Goal: Information Seeking & Learning: Learn about a topic

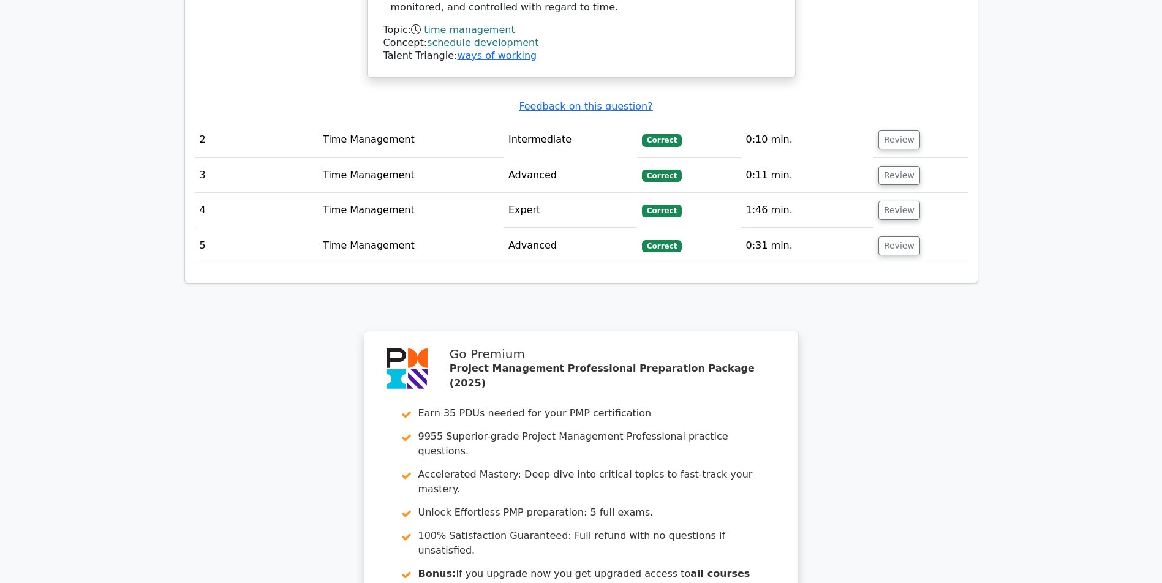
scroll to position [1923, 0]
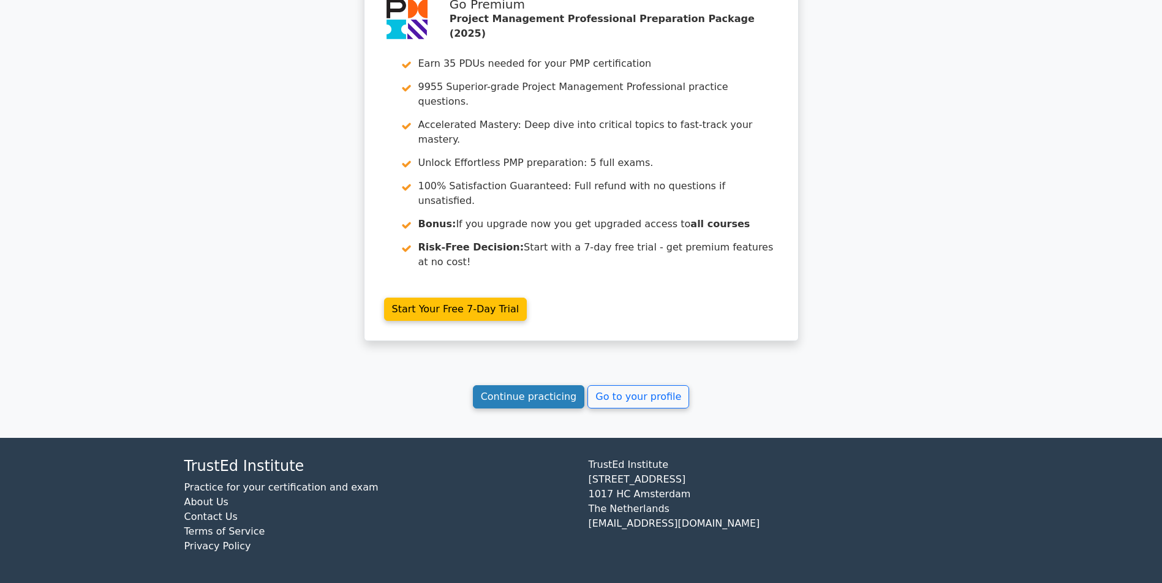
click at [501, 396] on link "Continue practicing" at bounding box center [529, 396] width 112 height 23
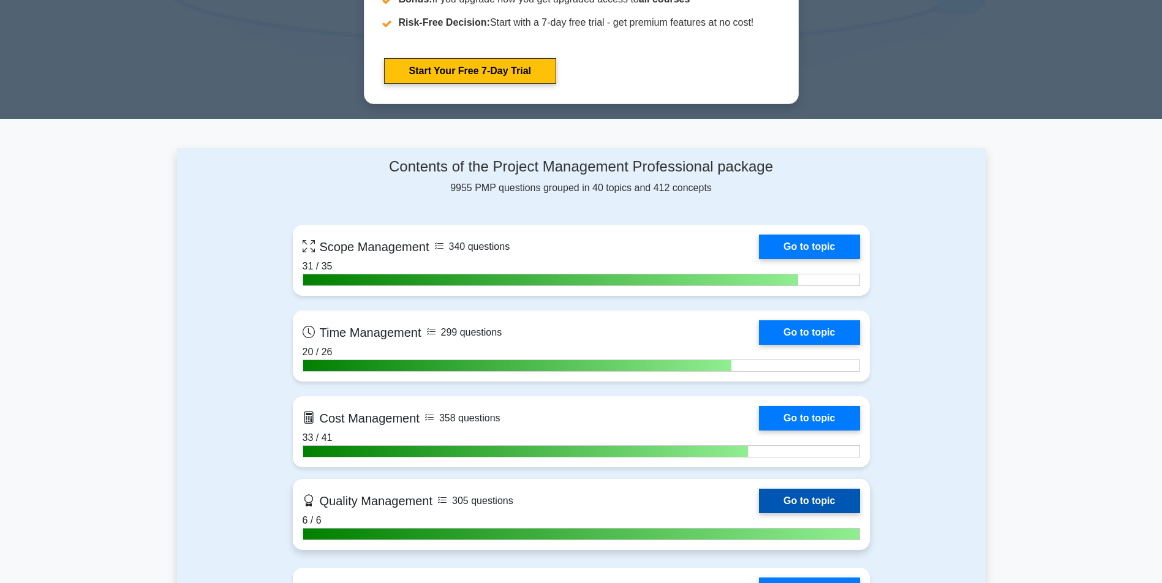
scroll to position [735, 0]
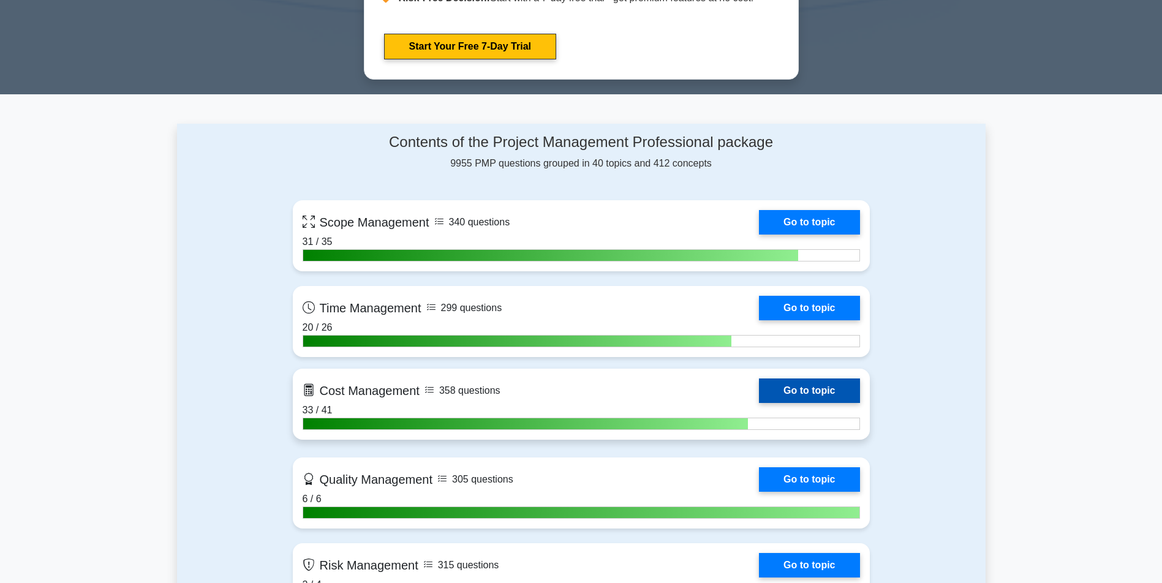
click at [759, 389] on link "Go to topic" at bounding box center [809, 390] width 100 height 24
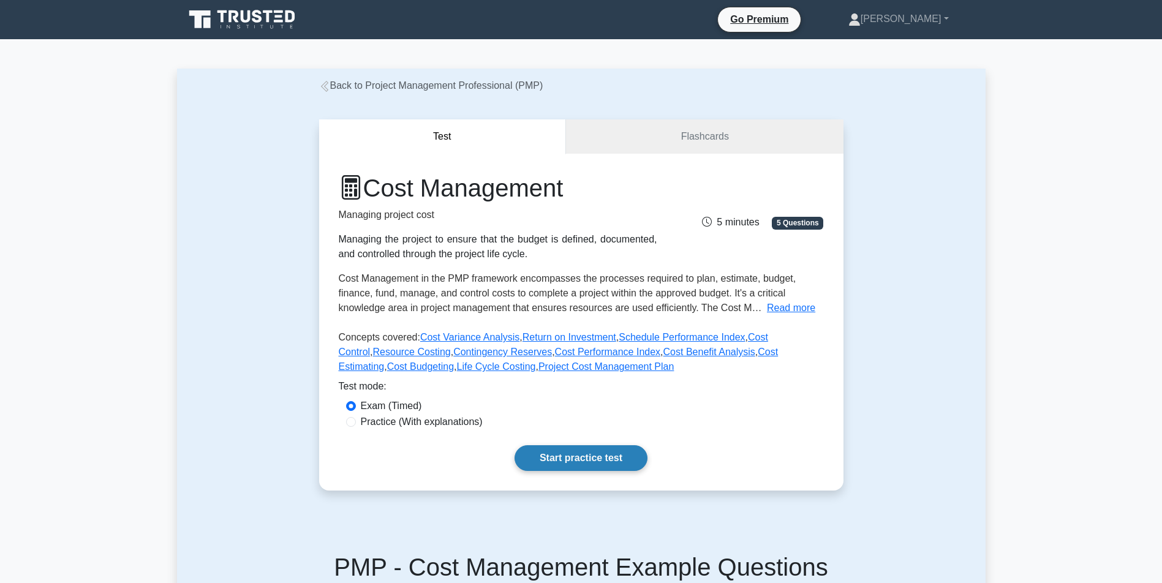
click at [574, 471] on link "Start practice test" at bounding box center [580, 458] width 133 height 26
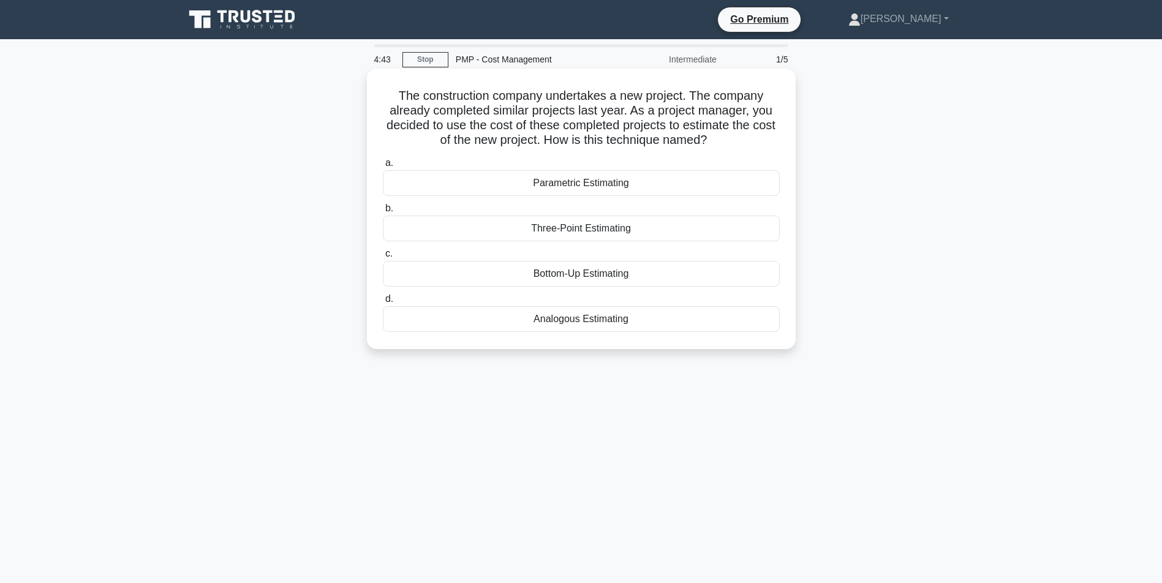
click at [577, 321] on div "Analogous Estimating" at bounding box center [581, 319] width 397 height 26
click at [383, 303] on input "d. Analogous Estimating" at bounding box center [383, 299] width 0 height 8
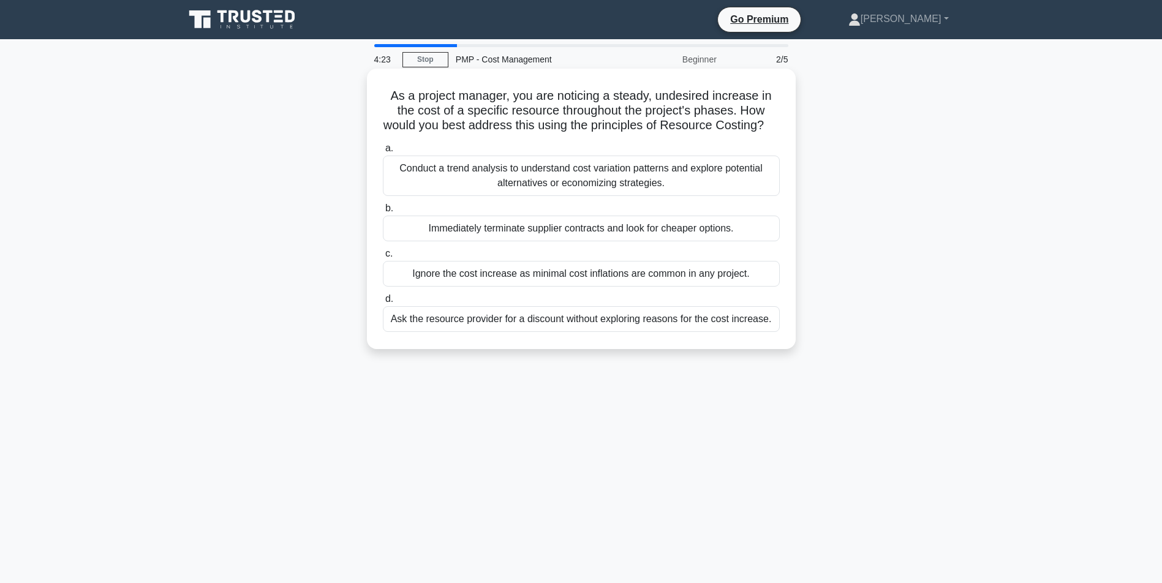
click at [609, 196] on div "Conduct a trend analysis to understand cost variation patterns and explore pote…" at bounding box center [581, 176] width 397 height 40
click at [383, 152] on input "a. Conduct a trend analysis to understand cost variation patterns and explore p…" at bounding box center [383, 149] width 0 height 8
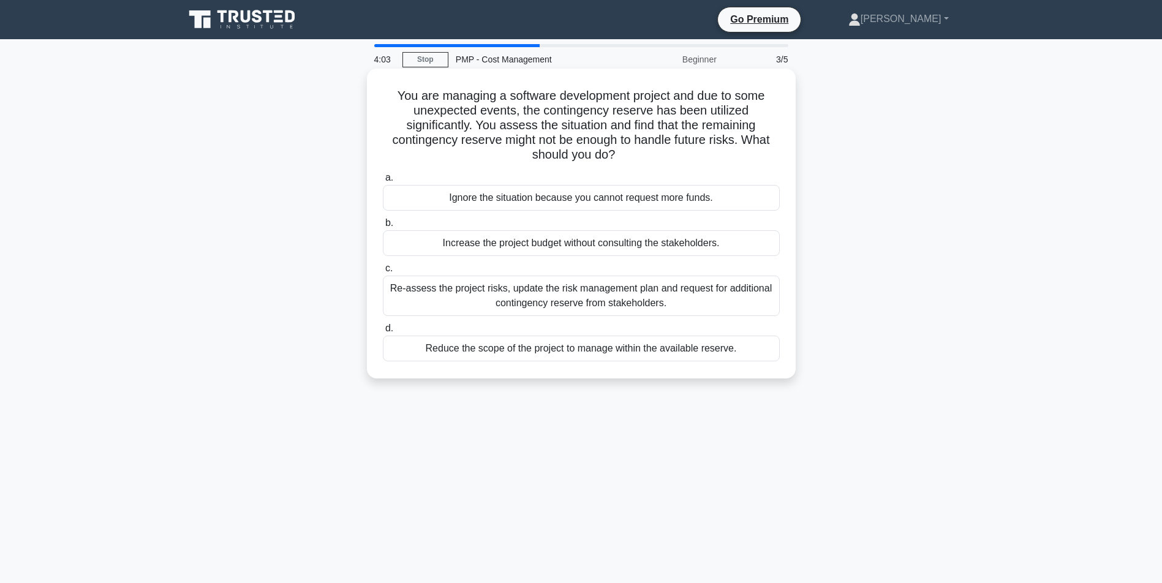
click at [552, 298] on div "Re-assess the project risks, update the risk management plan and request for ad…" at bounding box center [581, 296] width 397 height 40
click at [383, 272] on input "c. Re-assess the project risks, update the risk management plan and request for…" at bounding box center [383, 269] width 0 height 8
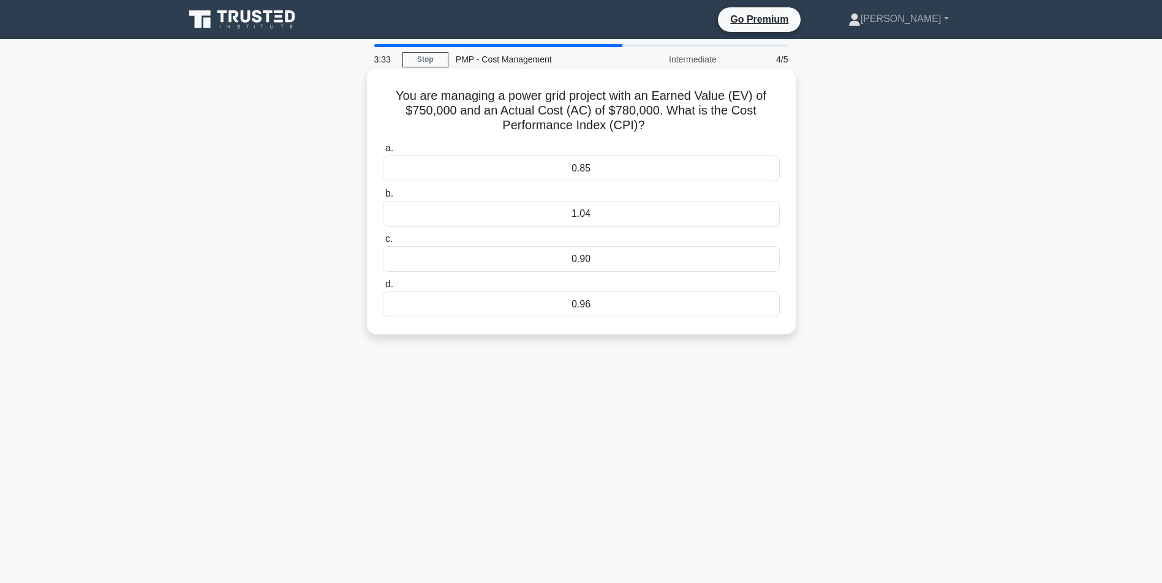
click at [568, 302] on div "0.96" at bounding box center [581, 304] width 397 height 26
click at [383, 288] on input "d. 0.96" at bounding box center [383, 284] width 0 height 8
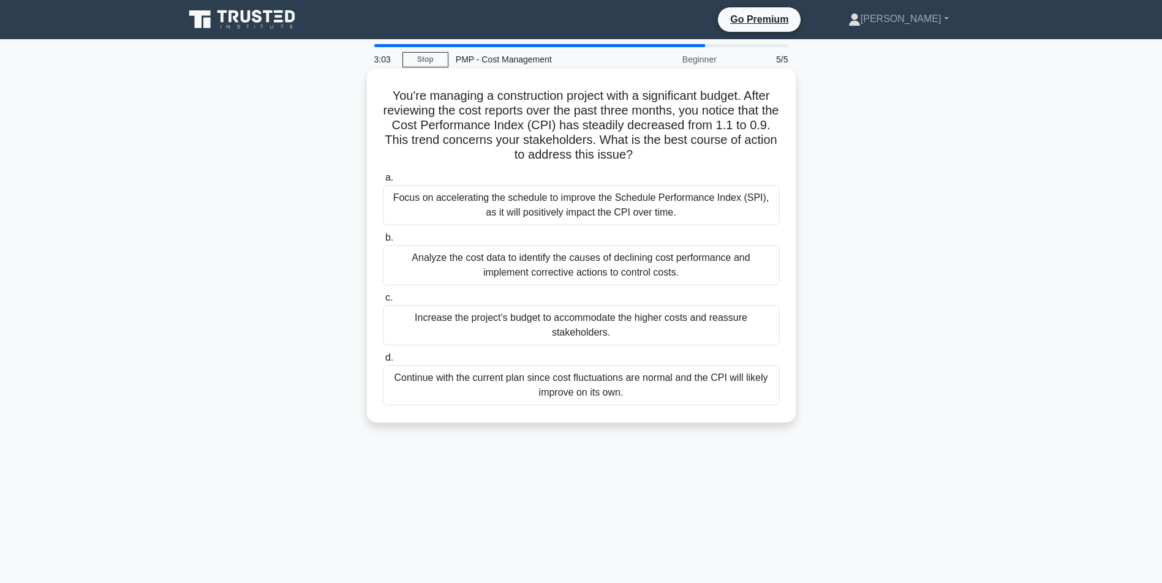
click at [576, 267] on div "Analyze the cost data to identify the causes of declining cost performance and …" at bounding box center [581, 265] width 397 height 40
click at [383, 242] on input "b. Analyze the cost data to identify the causes of declining cost performance a…" at bounding box center [383, 238] width 0 height 8
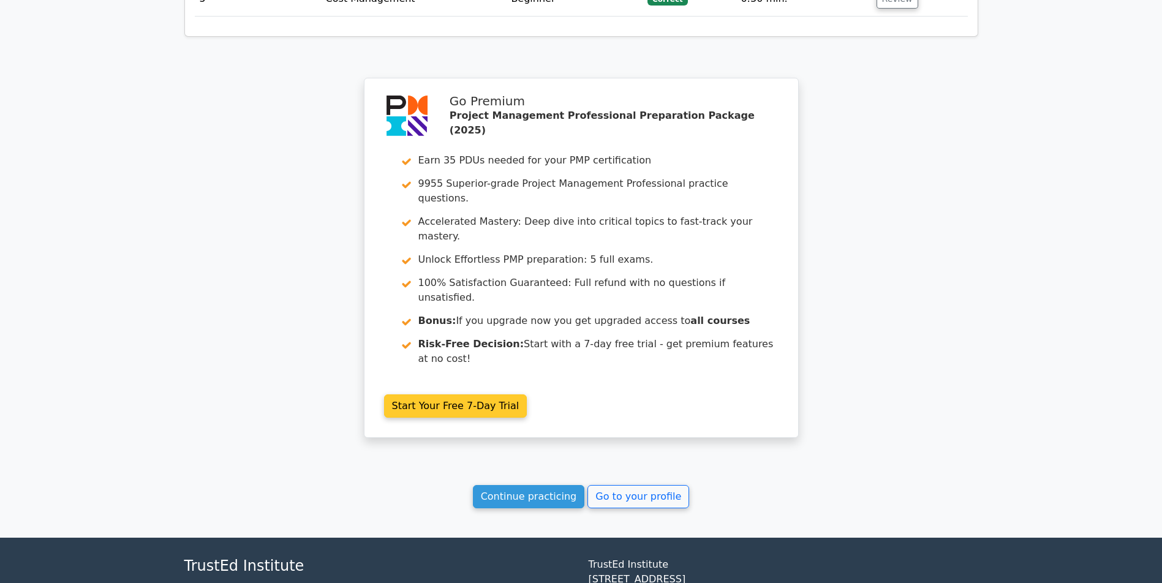
scroll to position [1852, 0]
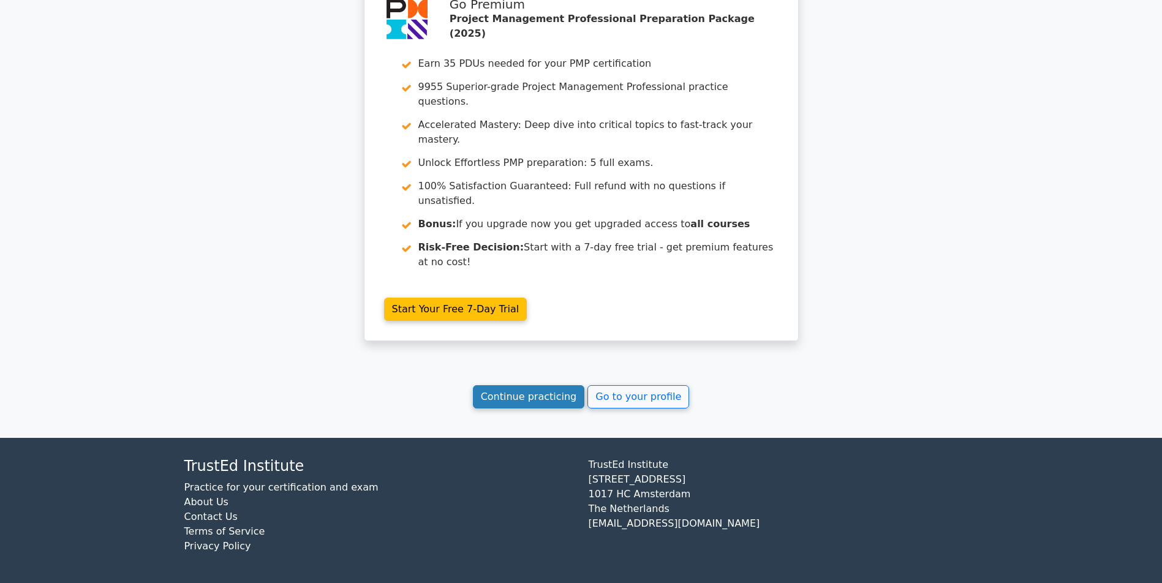
click at [506, 395] on link "Continue practicing" at bounding box center [529, 396] width 112 height 23
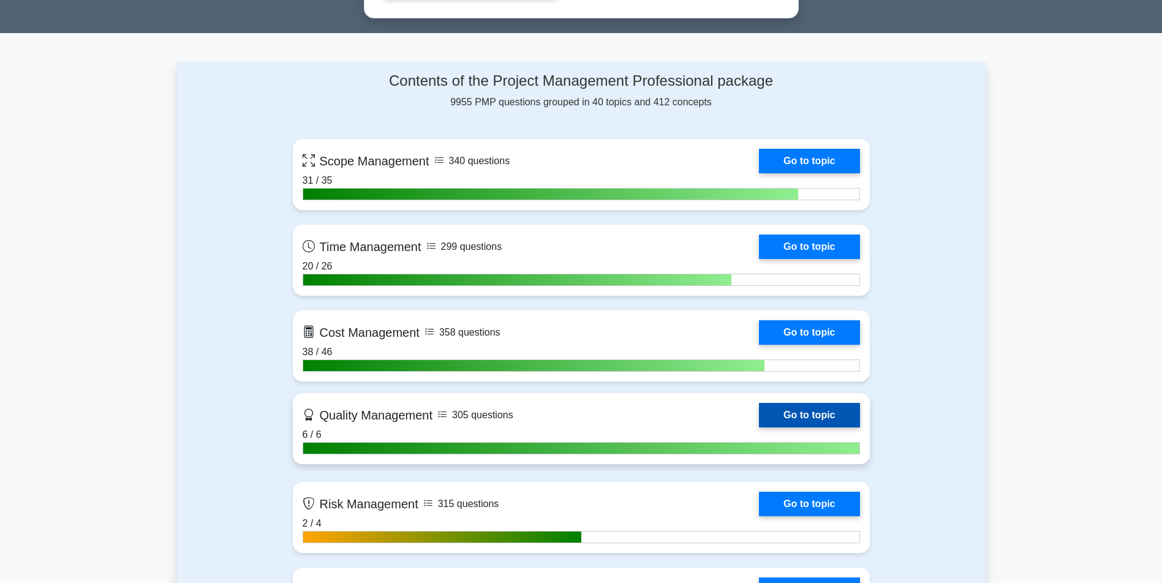
scroll to position [980, 0]
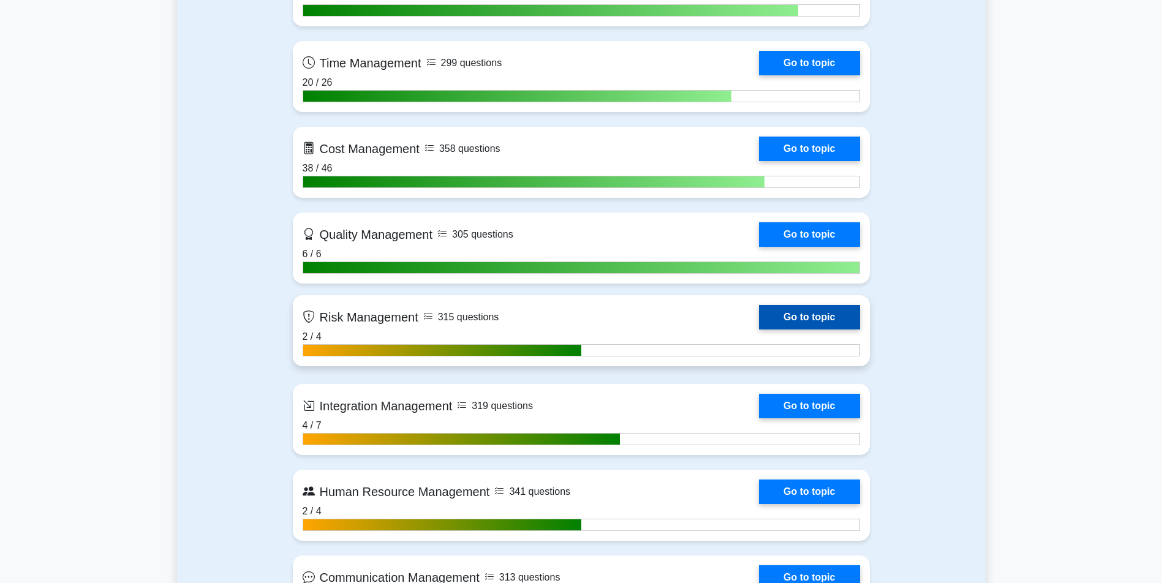
click at [759, 318] on link "Go to topic" at bounding box center [809, 317] width 100 height 24
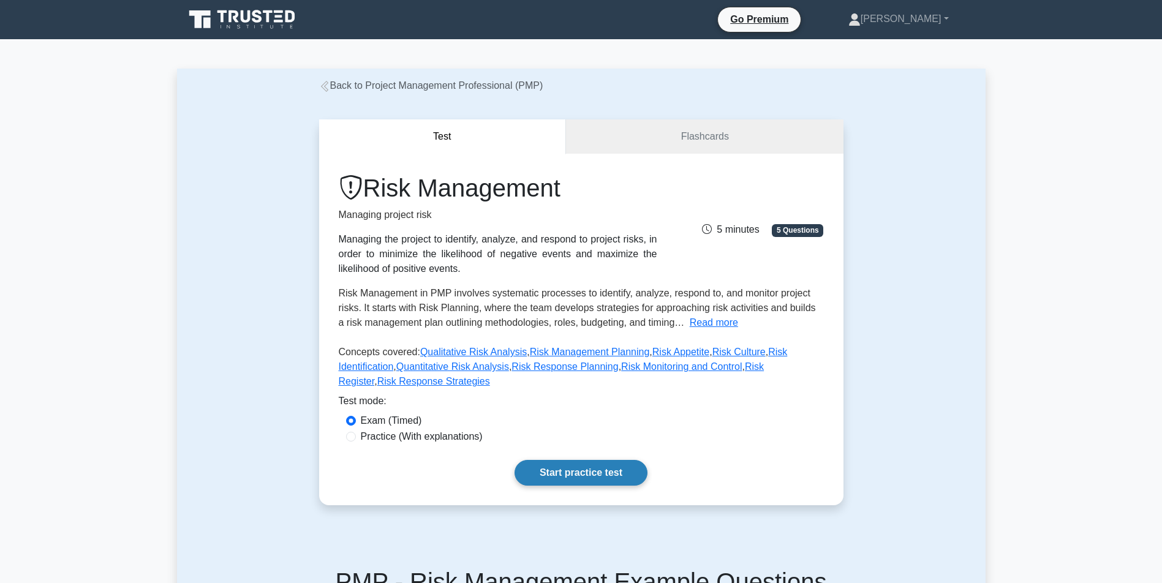
click at [575, 484] on link "Start practice test" at bounding box center [580, 473] width 133 height 26
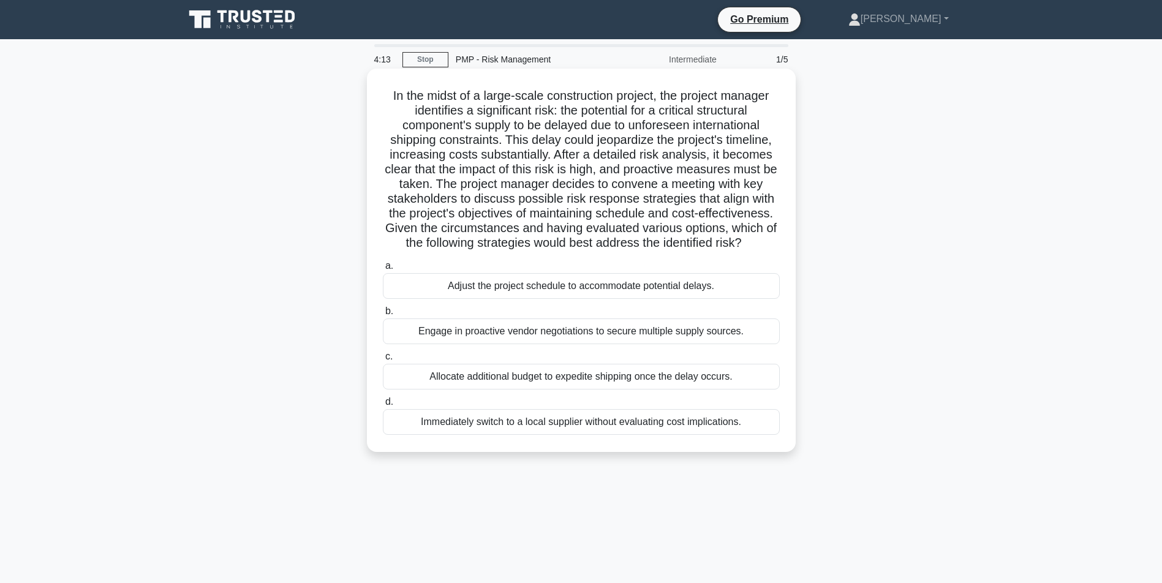
click at [500, 344] on div "Engage in proactive vendor negotiations to secure multiple supply sources." at bounding box center [581, 331] width 397 height 26
click at [383, 315] on input "b. Engage in proactive vendor negotiations to secure multiple supply sources." at bounding box center [383, 311] width 0 height 8
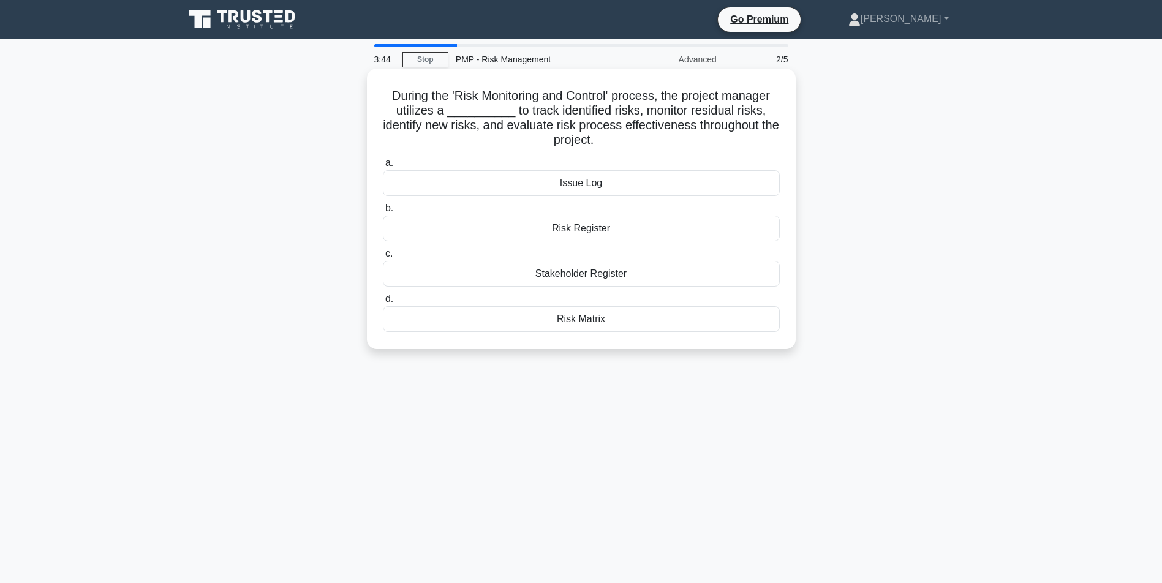
click at [577, 227] on div "Risk Register" at bounding box center [581, 229] width 397 height 26
click at [383, 212] on input "b. Risk Register" at bounding box center [383, 209] width 0 height 8
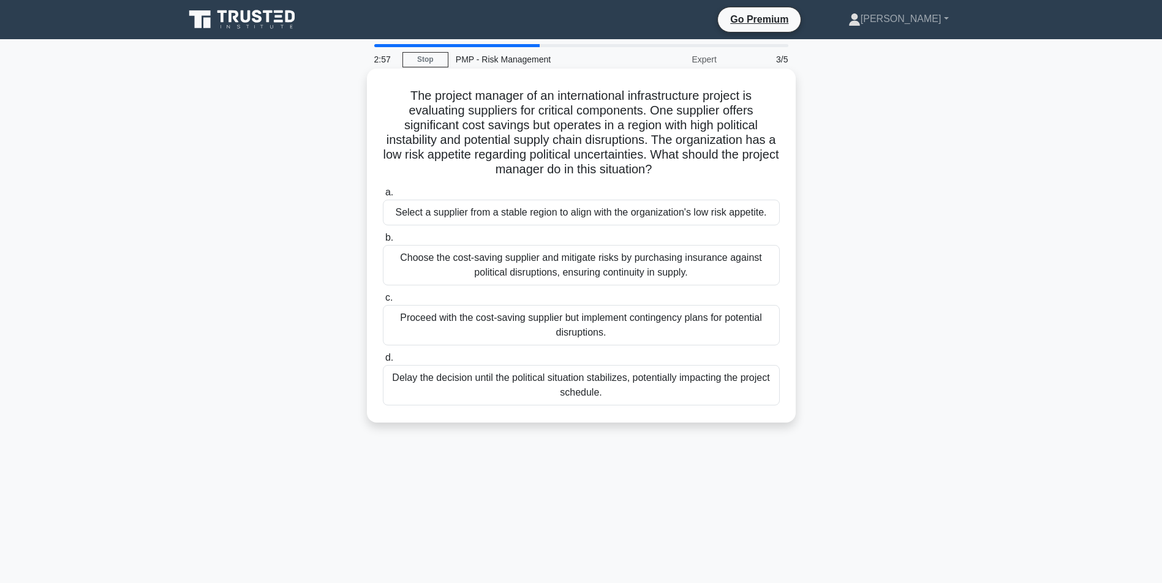
click at [521, 207] on div "Select a supplier from a stable region to align with the organization's low ris…" at bounding box center [581, 213] width 397 height 26
click at [383, 197] on input "a. Select a supplier from a stable region to align with the organization's low …" at bounding box center [383, 193] width 0 height 8
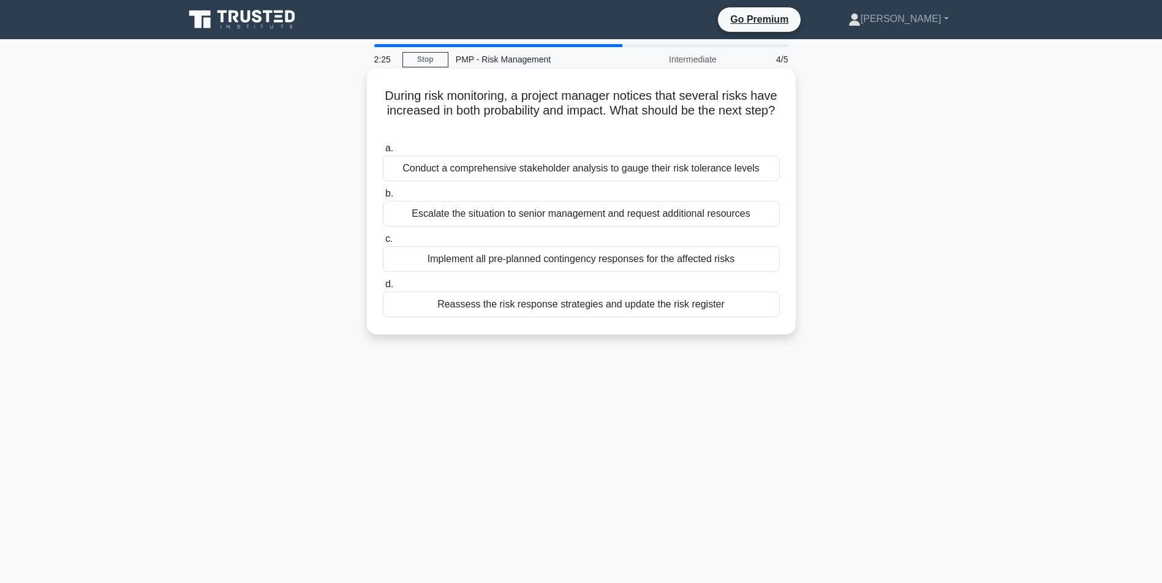
click at [568, 308] on div "Reassess the risk response strategies and update the risk register" at bounding box center [581, 304] width 397 height 26
click at [383, 288] on input "d. Reassess the risk response strategies and update the risk register" at bounding box center [383, 284] width 0 height 8
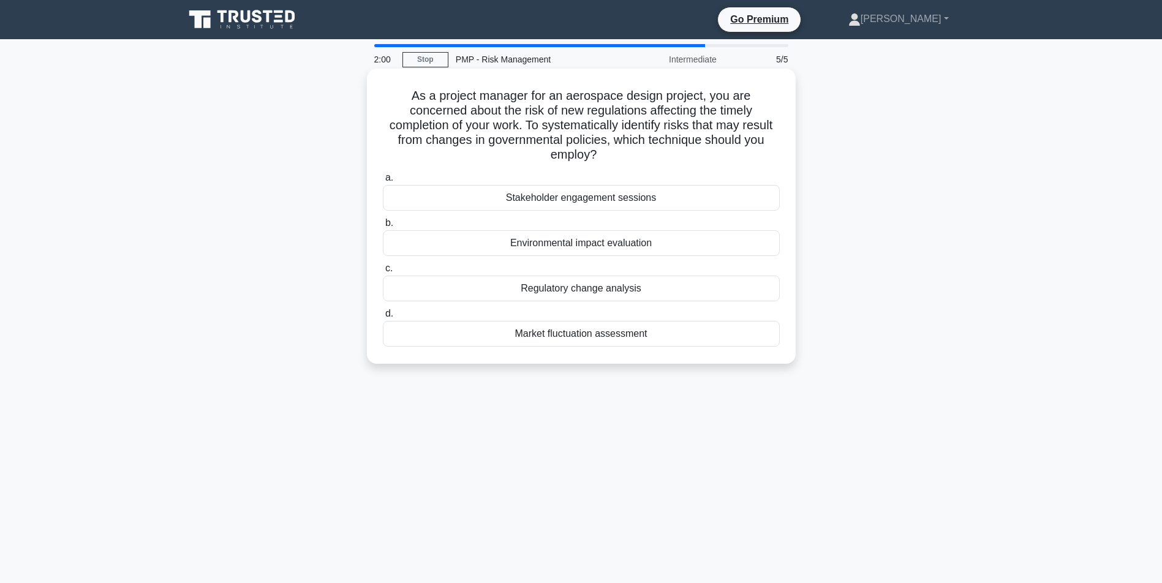
click at [549, 290] on div "Regulatory change analysis" at bounding box center [581, 289] width 397 height 26
click at [383, 272] on input "c. Regulatory change analysis" at bounding box center [383, 269] width 0 height 8
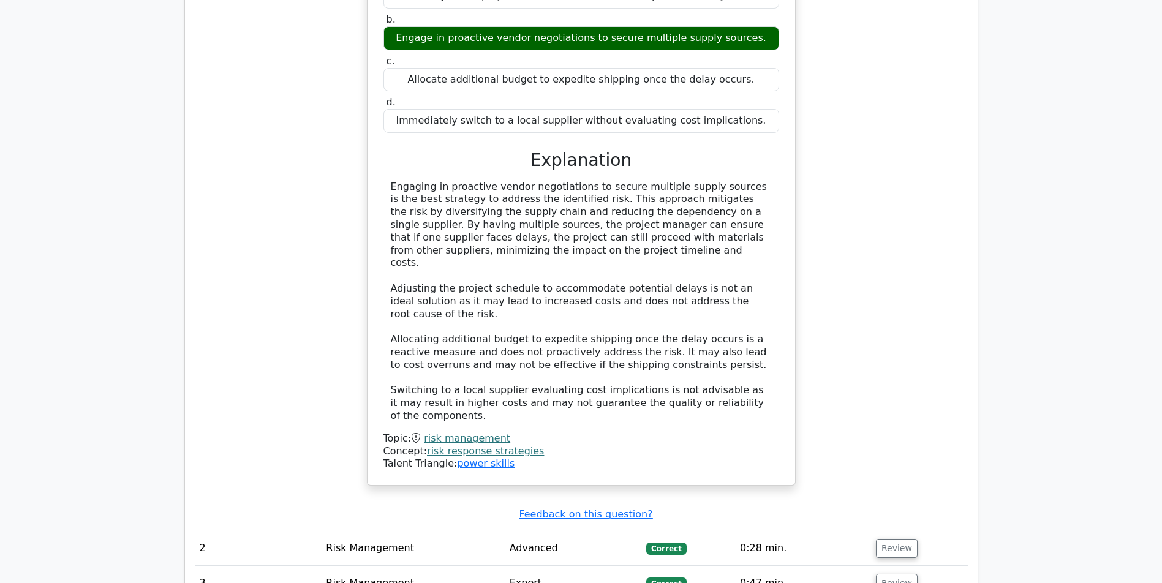
scroll to position [1616, 0]
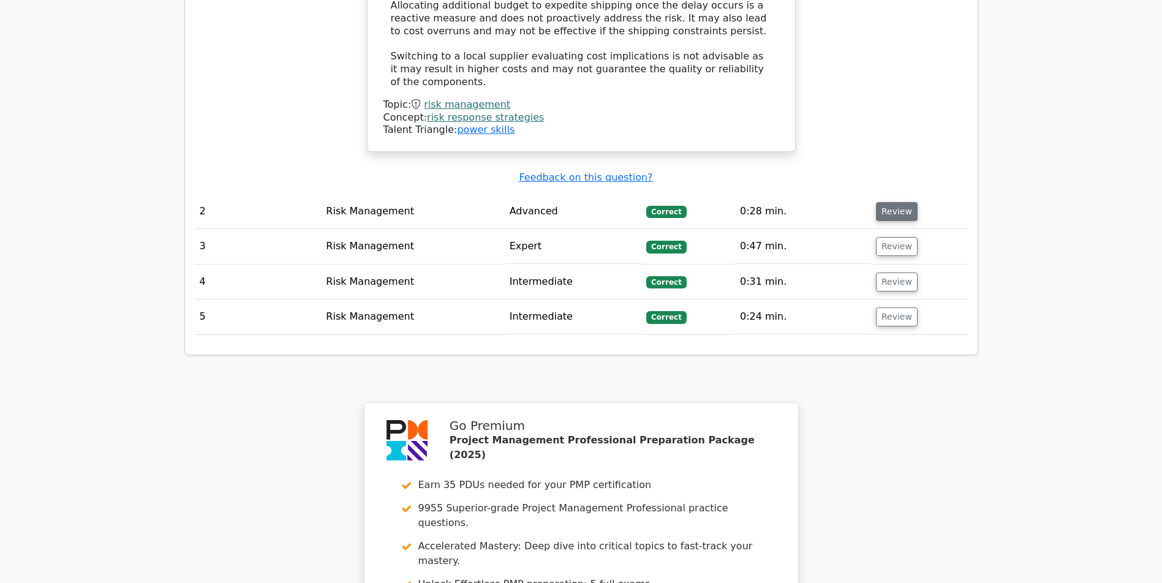
click at [897, 216] on button "Review" at bounding box center [897, 211] width 42 height 19
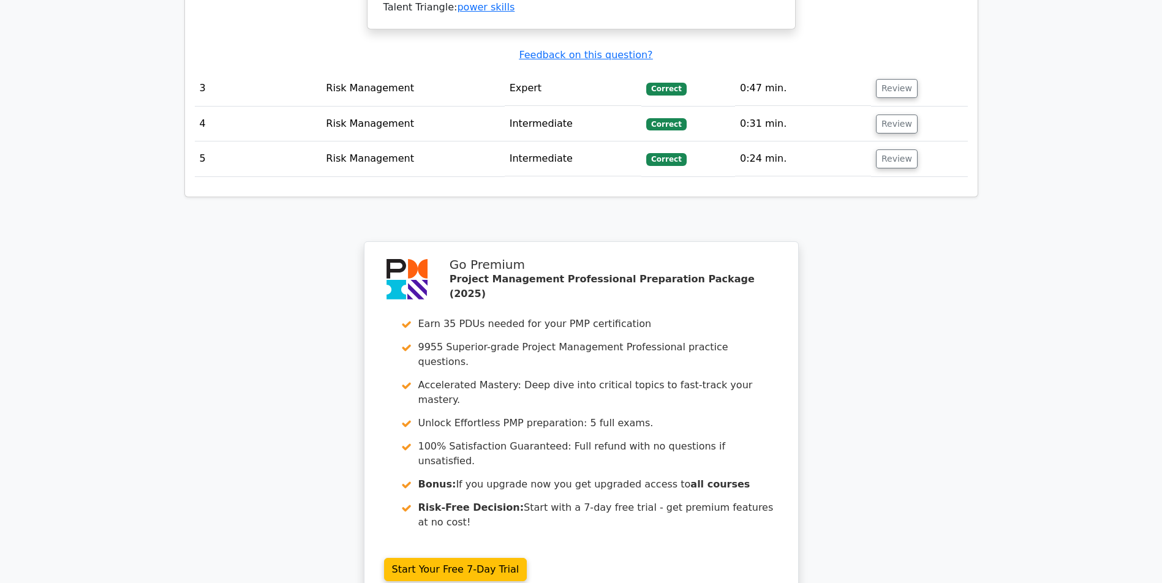
scroll to position [2650, 0]
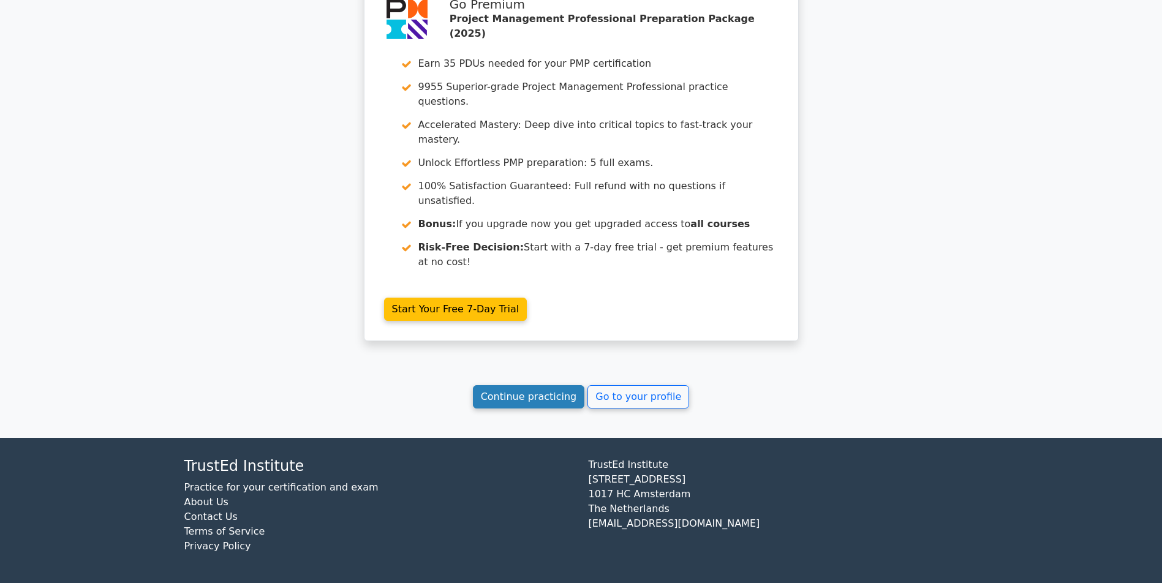
click at [506, 393] on link "Continue practicing" at bounding box center [529, 396] width 112 height 23
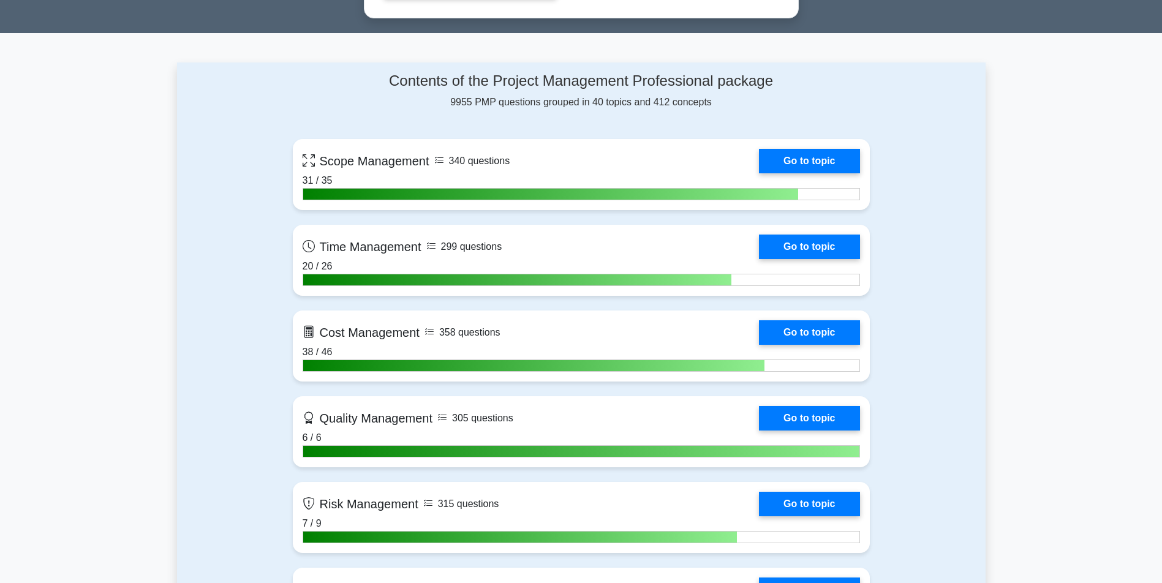
scroll to position [980, 0]
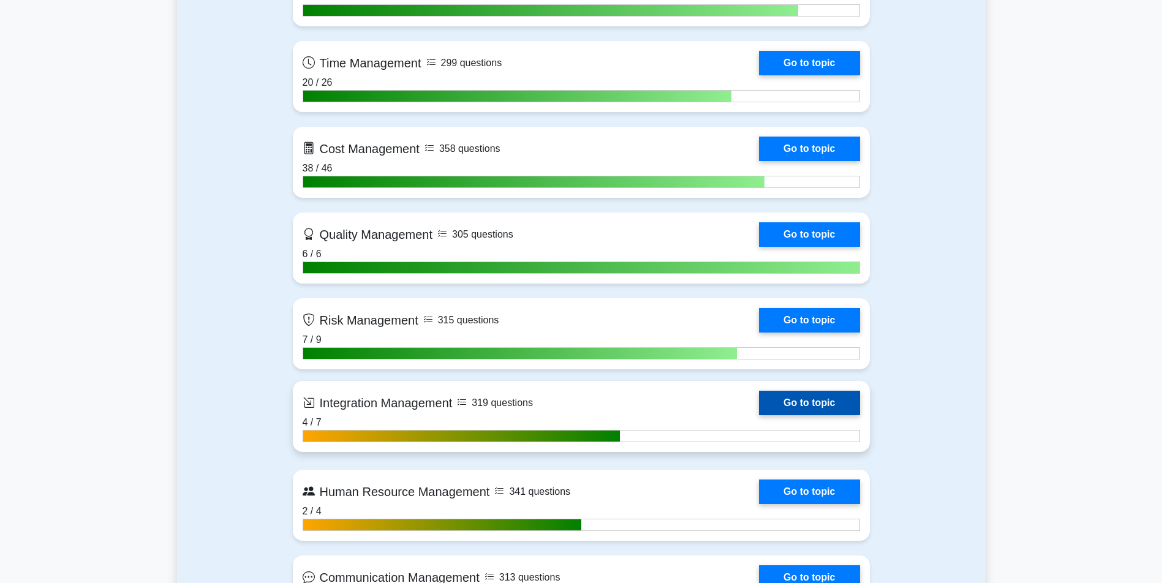
click at [759, 415] on link "Go to topic" at bounding box center [809, 403] width 100 height 24
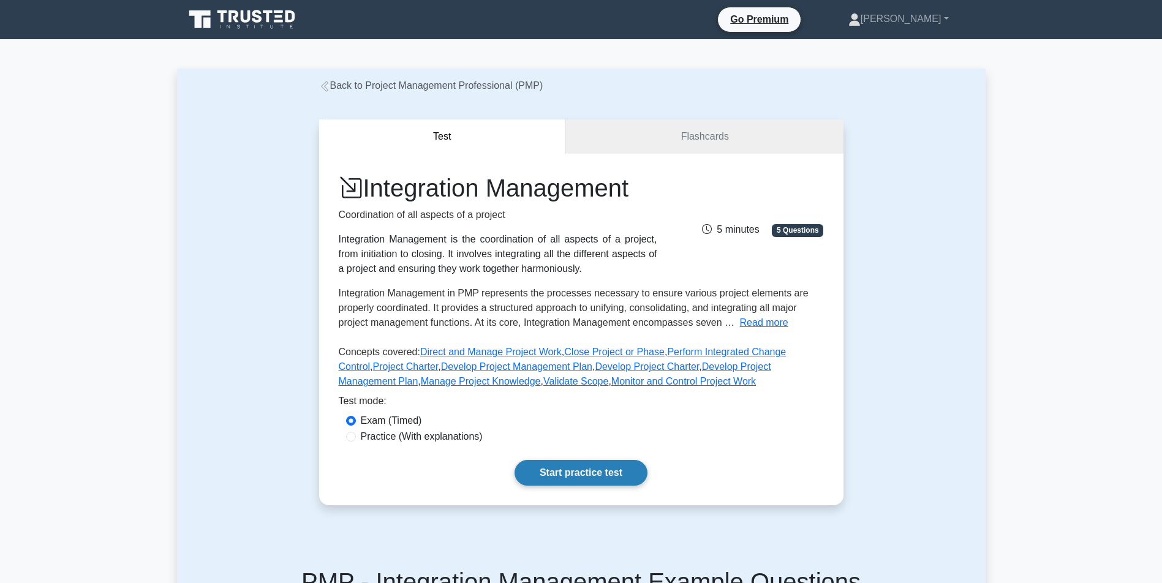
click at [576, 486] on link "Start practice test" at bounding box center [580, 473] width 133 height 26
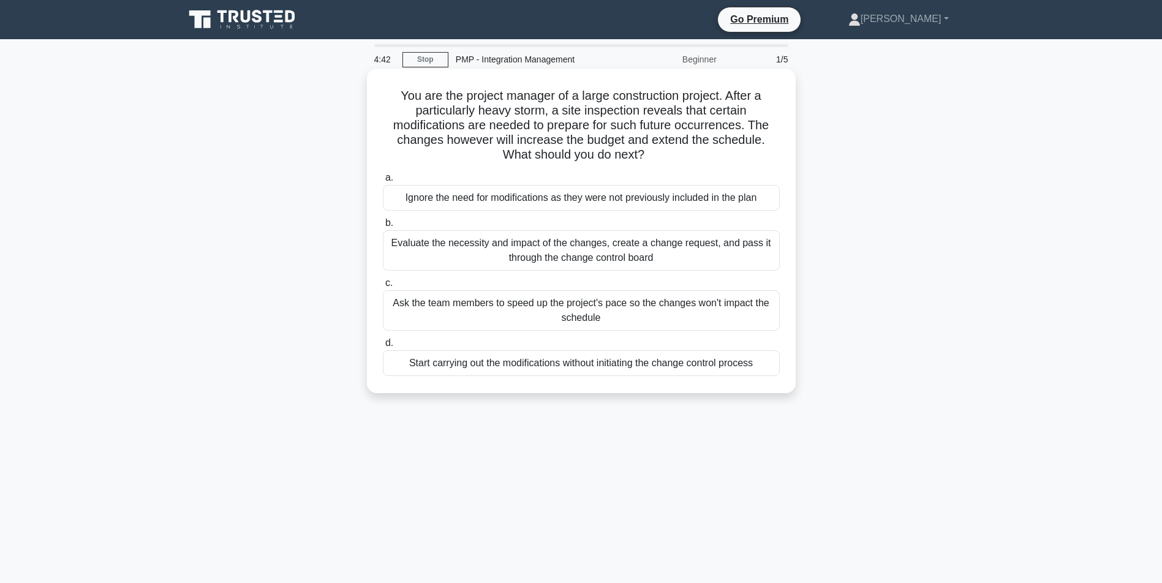
click at [572, 254] on div "Evaluate the necessity and impact of the changes, create a change request, and …" at bounding box center [581, 250] width 397 height 40
click at [383, 227] on input "b. Evaluate the necessity and impact of the changes, create a change request, a…" at bounding box center [383, 223] width 0 height 8
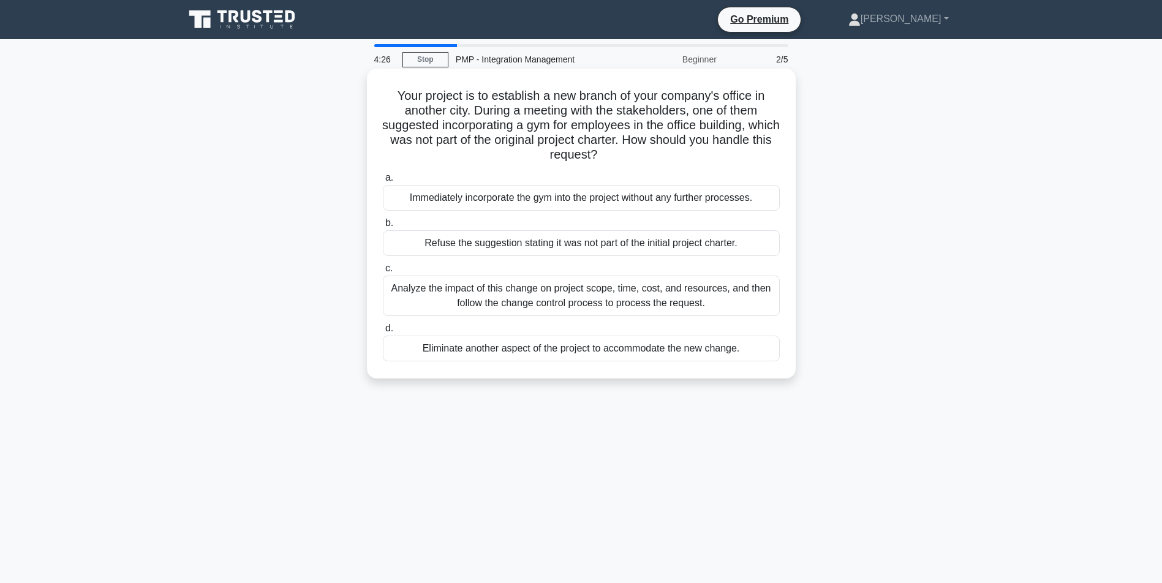
click at [529, 302] on div "Analyze the impact of this change on project scope, time, cost, and resources, …" at bounding box center [581, 296] width 397 height 40
click at [383, 272] on input "c. Analyze the impact of this change on project scope, time, cost, and resource…" at bounding box center [383, 269] width 0 height 8
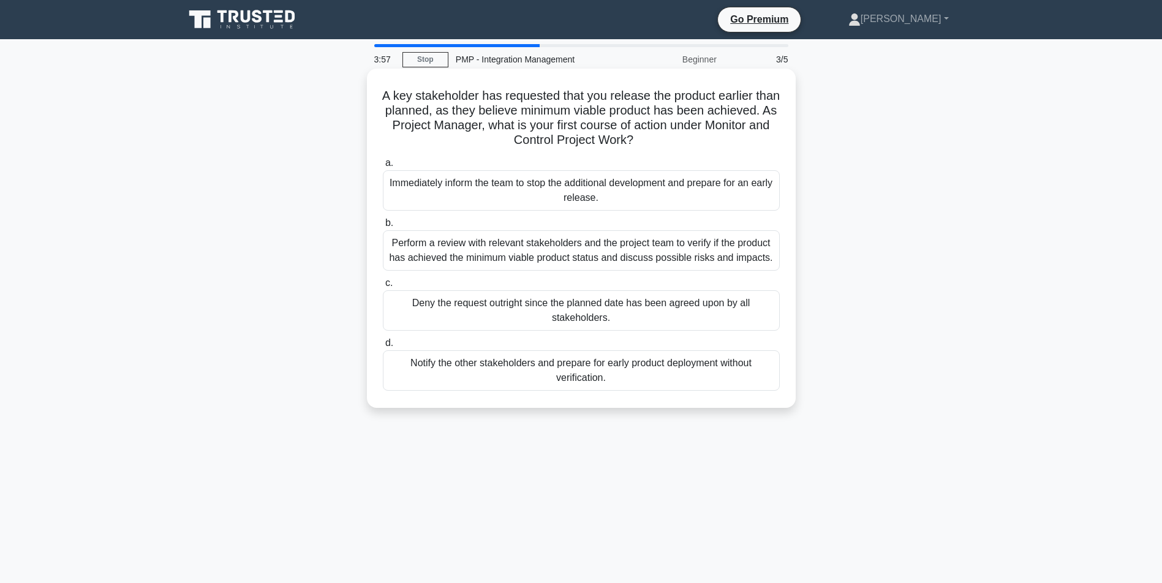
click at [558, 255] on div "Perform a review with relevant stakeholders and the project team to verify if t…" at bounding box center [581, 250] width 397 height 40
click at [383, 227] on input "b. Perform a review with relevant stakeholders and the project team to verify i…" at bounding box center [383, 223] width 0 height 8
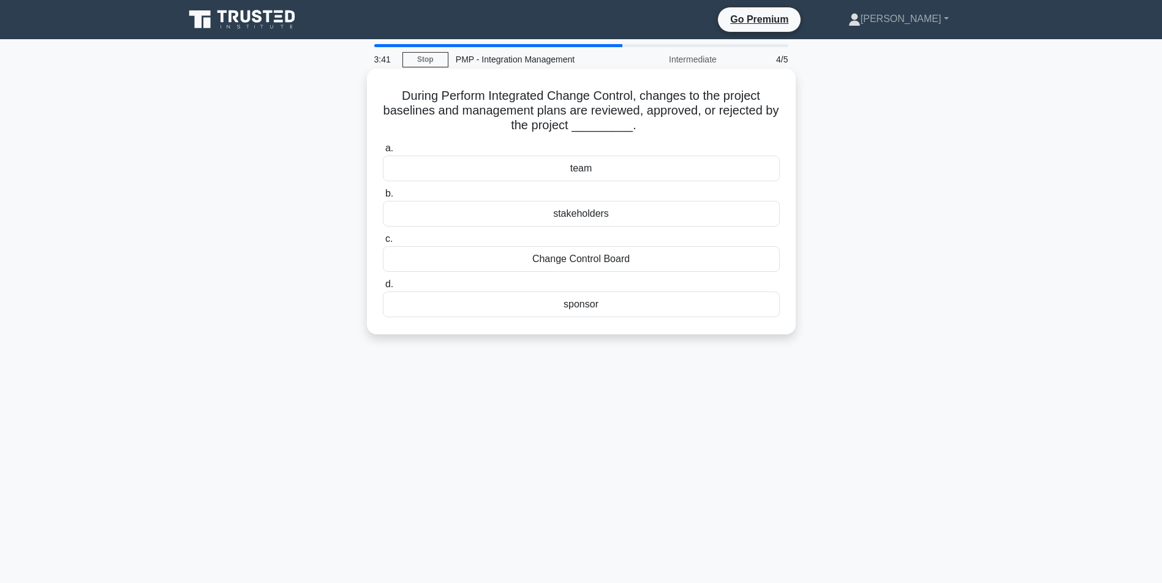
click at [604, 259] on div "Change Control Board" at bounding box center [581, 259] width 397 height 26
click at [383, 243] on input "c. Change Control Board" at bounding box center [383, 239] width 0 height 8
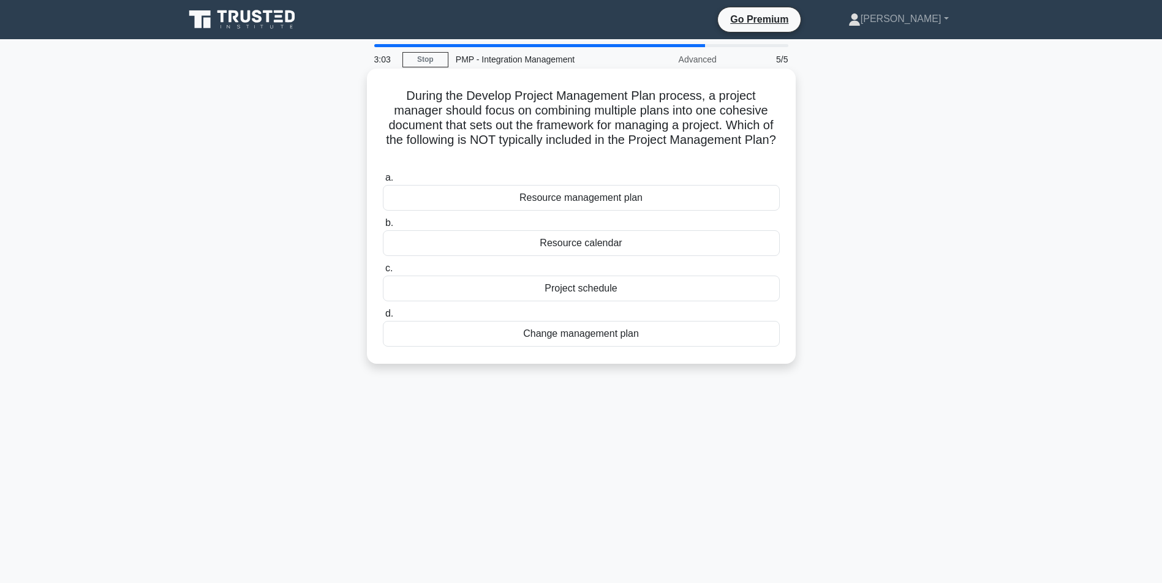
click at [625, 334] on div "Change management plan" at bounding box center [581, 334] width 397 height 26
click at [383, 318] on input "d. Change management plan" at bounding box center [383, 314] width 0 height 8
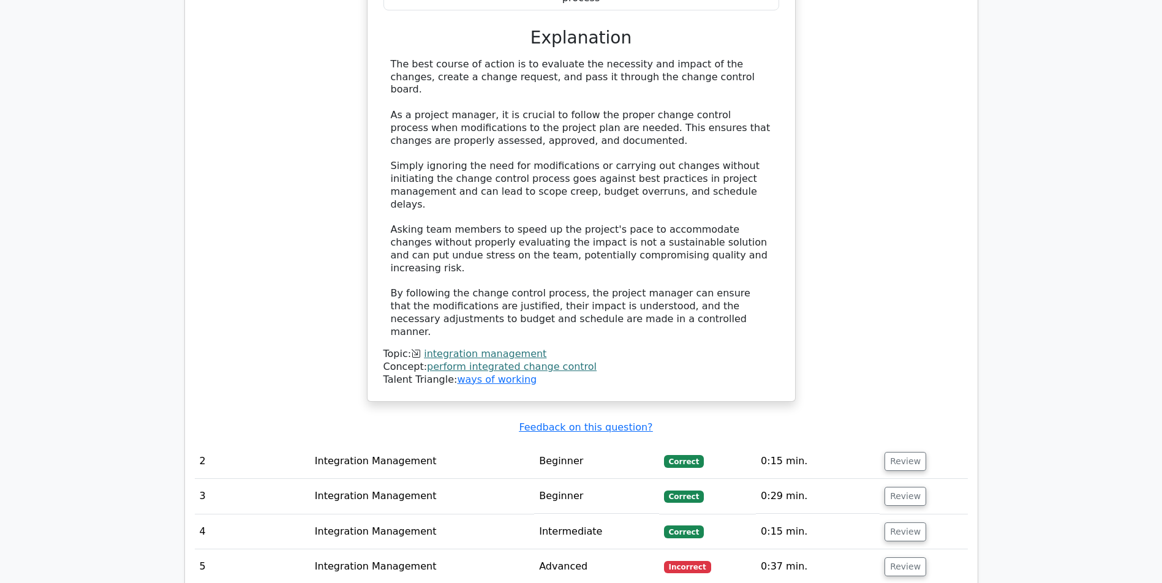
scroll to position [1558, 0]
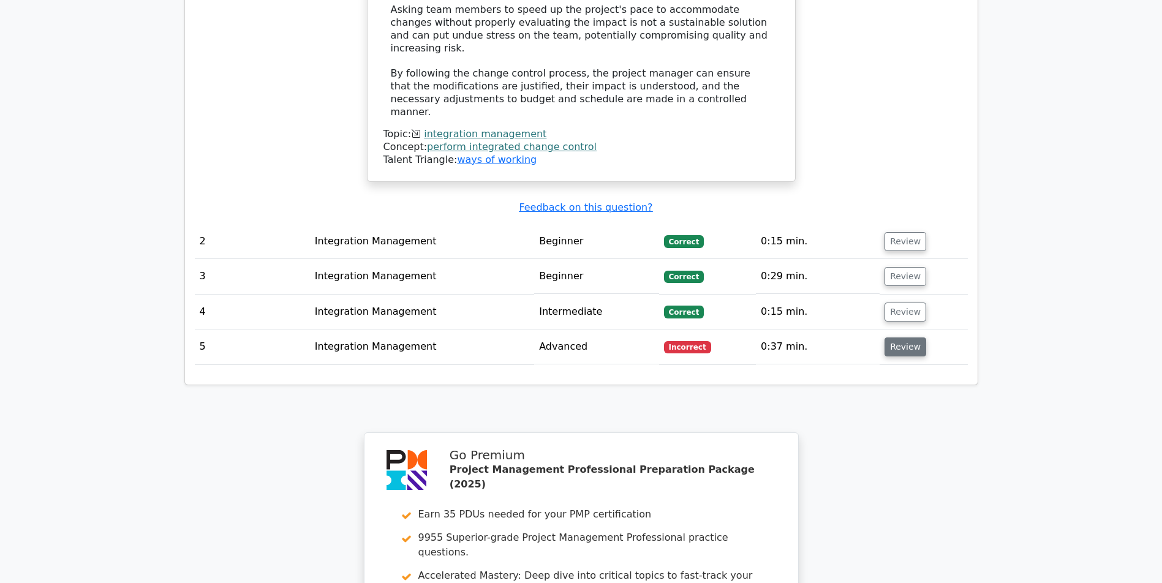
click at [901, 347] on button "Review" at bounding box center [905, 346] width 42 height 19
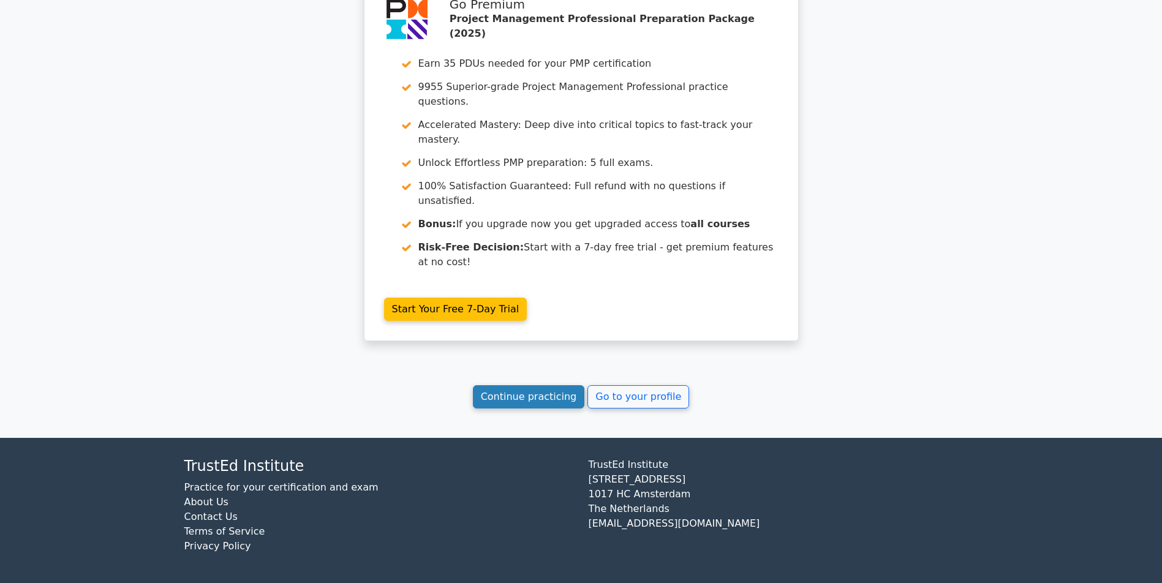
scroll to position [2725, 0]
click at [538, 394] on link "Continue practicing" at bounding box center [529, 396] width 112 height 23
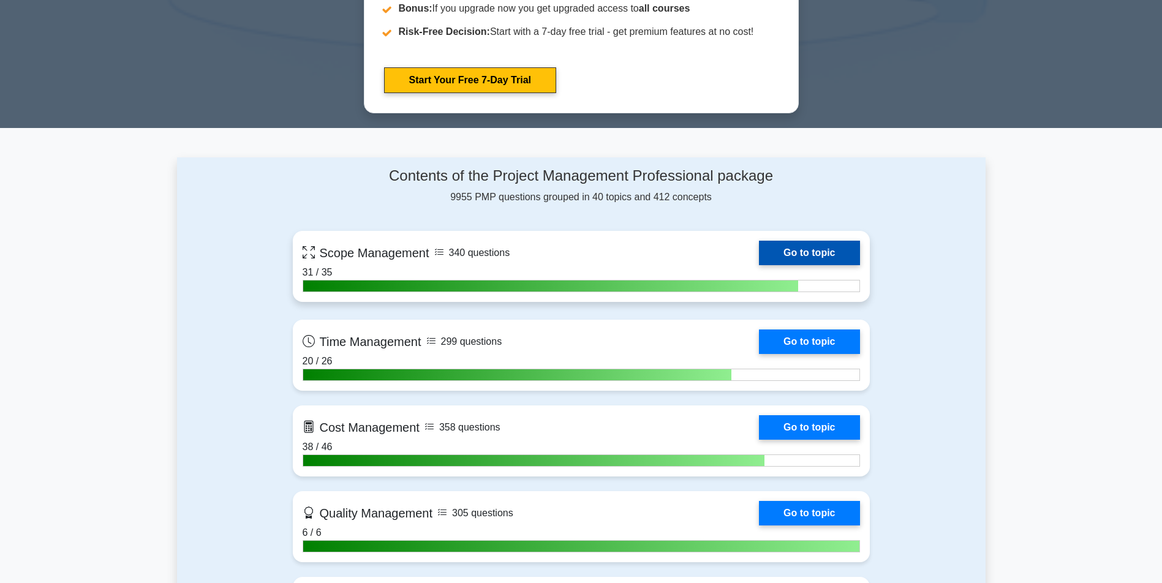
scroll to position [1102, 0]
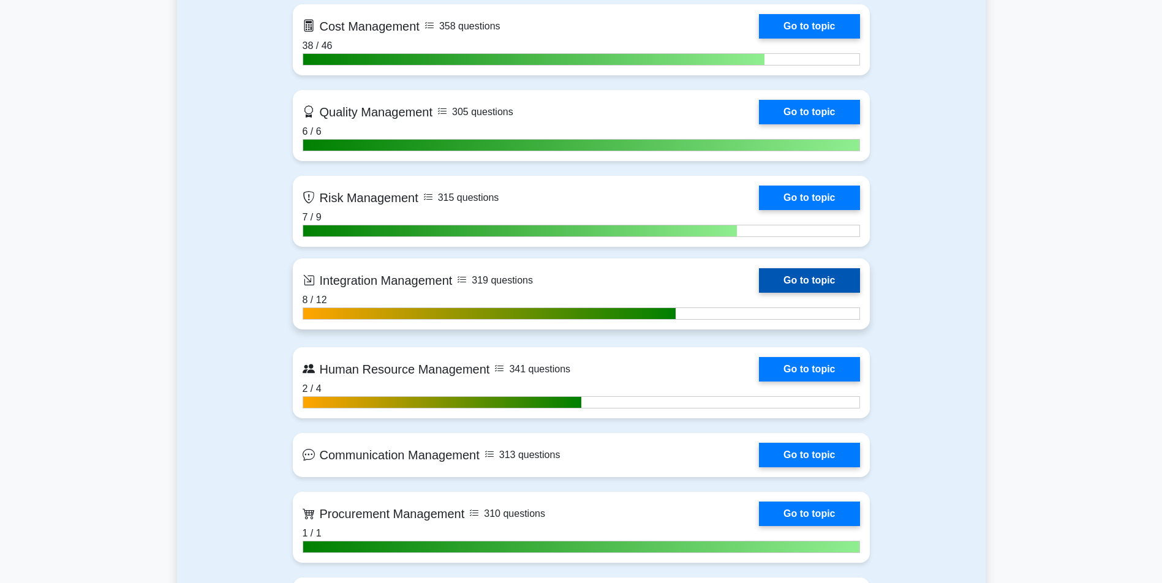
click at [759, 278] on link "Go to topic" at bounding box center [809, 280] width 100 height 24
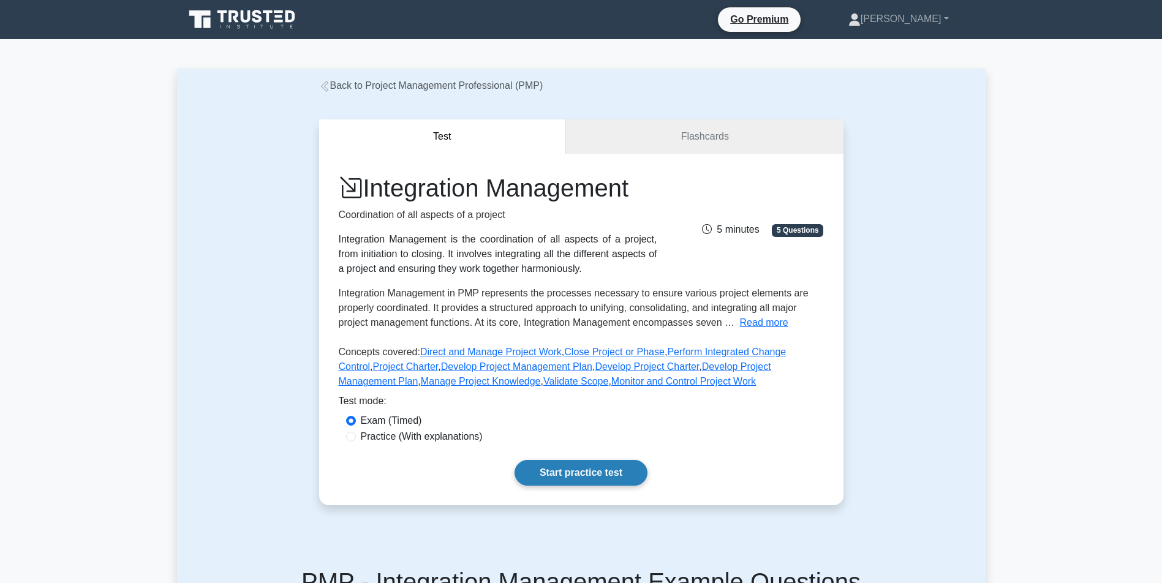
click at [591, 486] on link "Start practice test" at bounding box center [580, 473] width 133 height 26
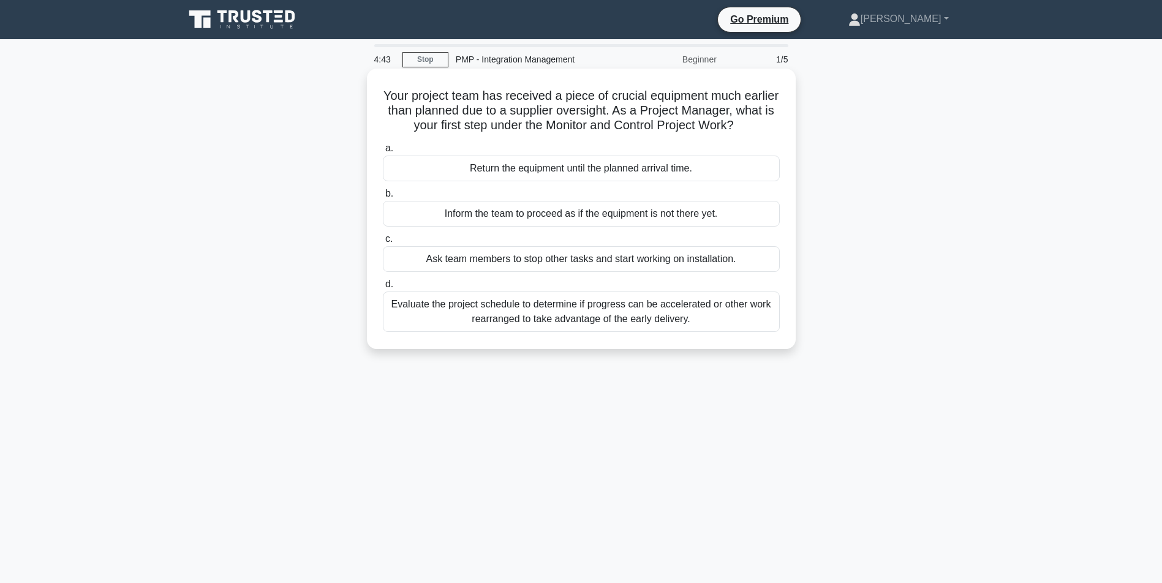
click at [573, 331] on div "Evaluate the project schedule to determine if progress can be accelerated or ot…" at bounding box center [581, 311] width 397 height 40
click at [383, 288] on input "d. Evaluate the project schedule to determine if progress can be accelerated or…" at bounding box center [383, 284] width 0 height 8
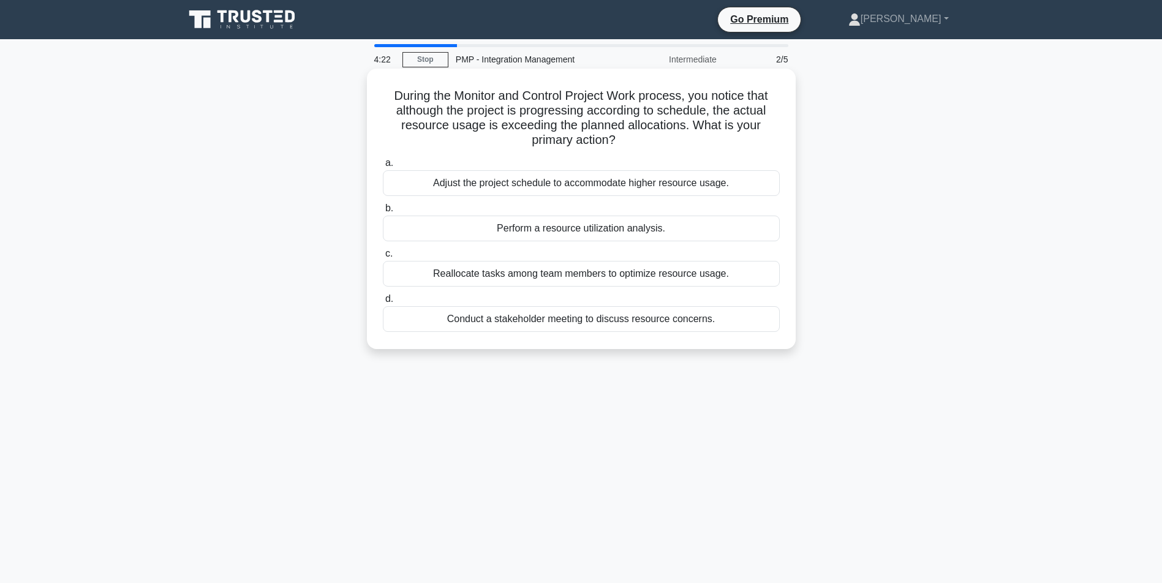
click at [564, 222] on div "Perform a resource utilization analysis." at bounding box center [581, 229] width 397 height 26
click at [383, 212] on input "b. Perform a resource utilization analysis." at bounding box center [383, 209] width 0 height 8
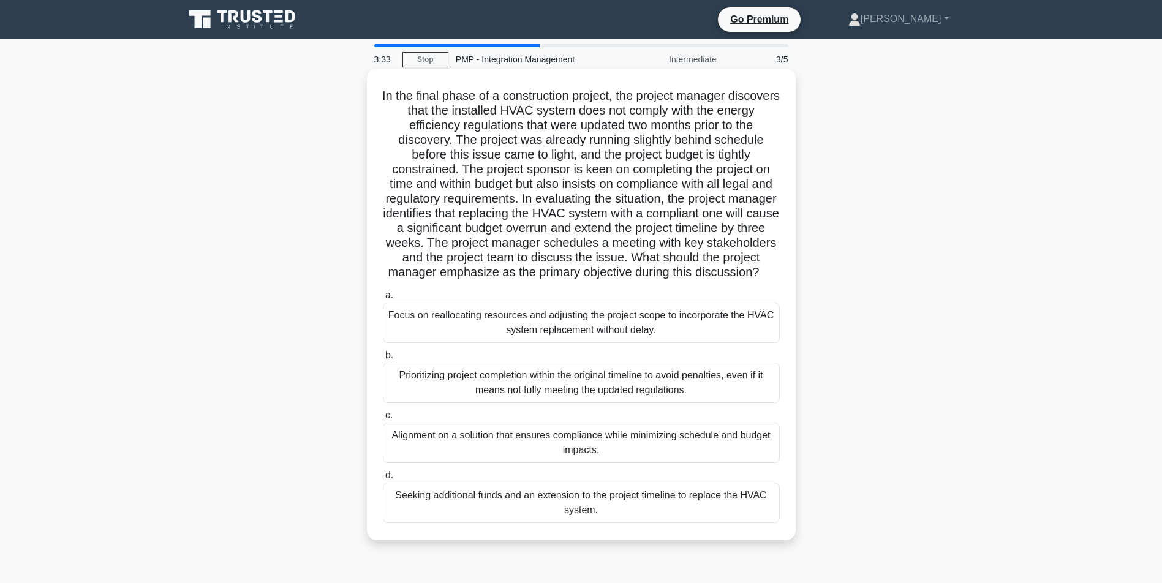
click at [555, 458] on div "Alignment on a solution that ensures compliance while minimizing schedule and b…" at bounding box center [581, 442] width 397 height 40
click at [383, 419] on input "c. Alignment on a solution that ensures compliance while minimizing schedule an…" at bounding box center [383, 415] width 0 height 8
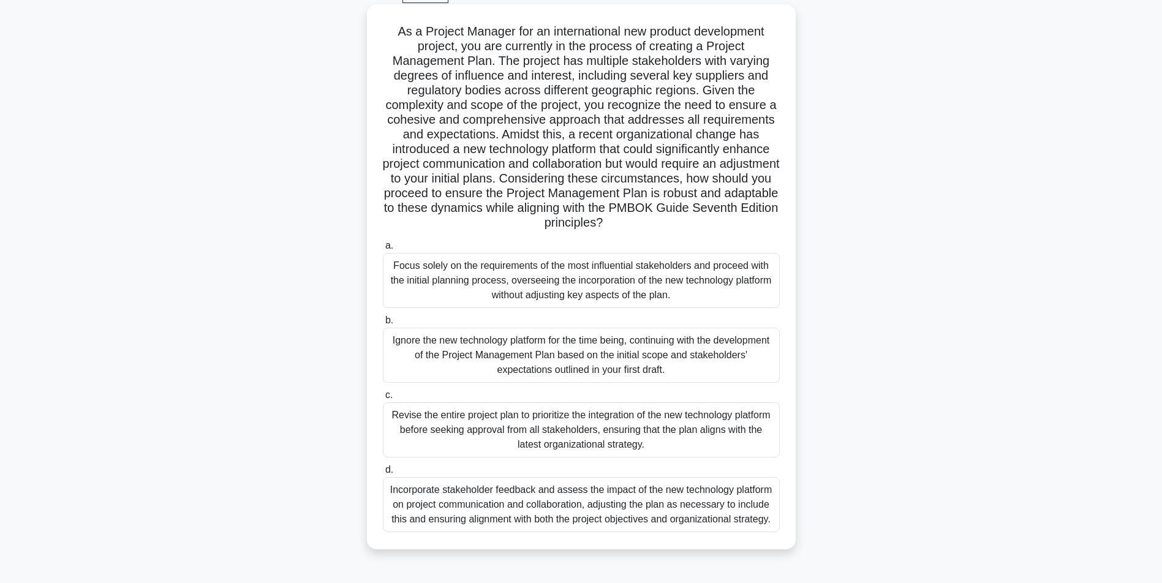
scroll to position [83, 0]
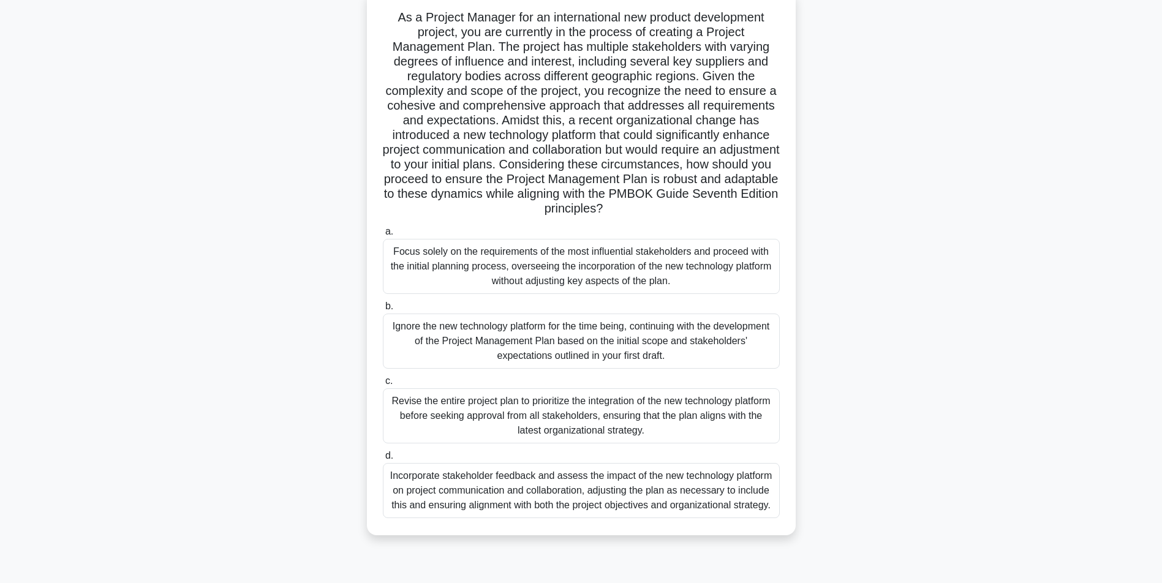
click at [566, 500] on div "Incorporate stakeholder feedback and assess the impact of the new technology pl…" at bounding box center [581, 490] width 397 height 55
click at [383, 460] on input "d. Incorporate stakeholder feedback and assess the impact of the new technology…" at bounding box center [383, 456] width 0 height 8
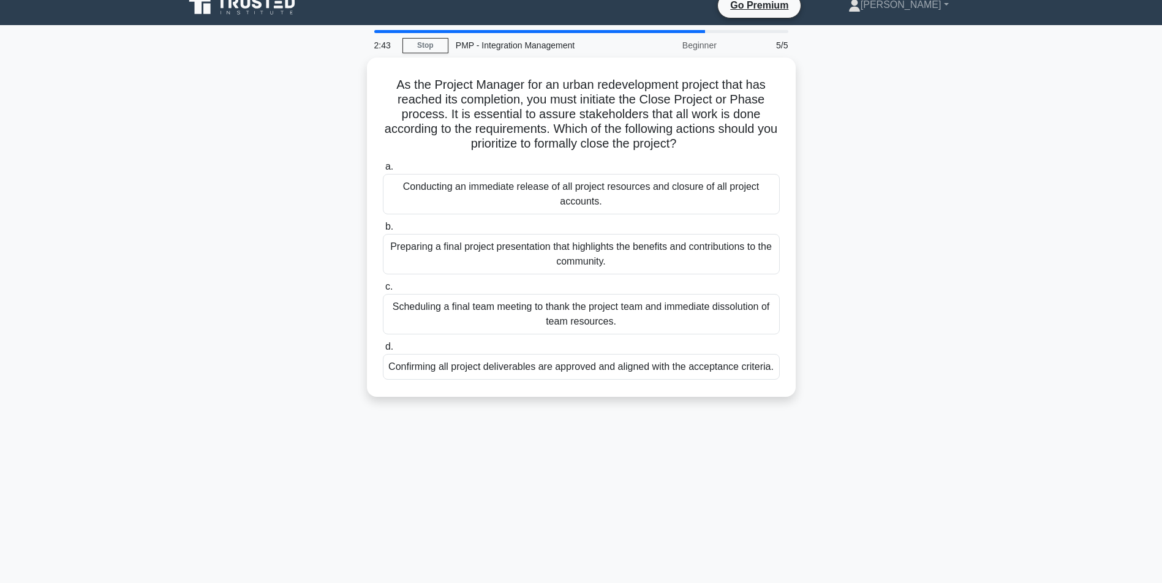
scroll to position [0, 0]
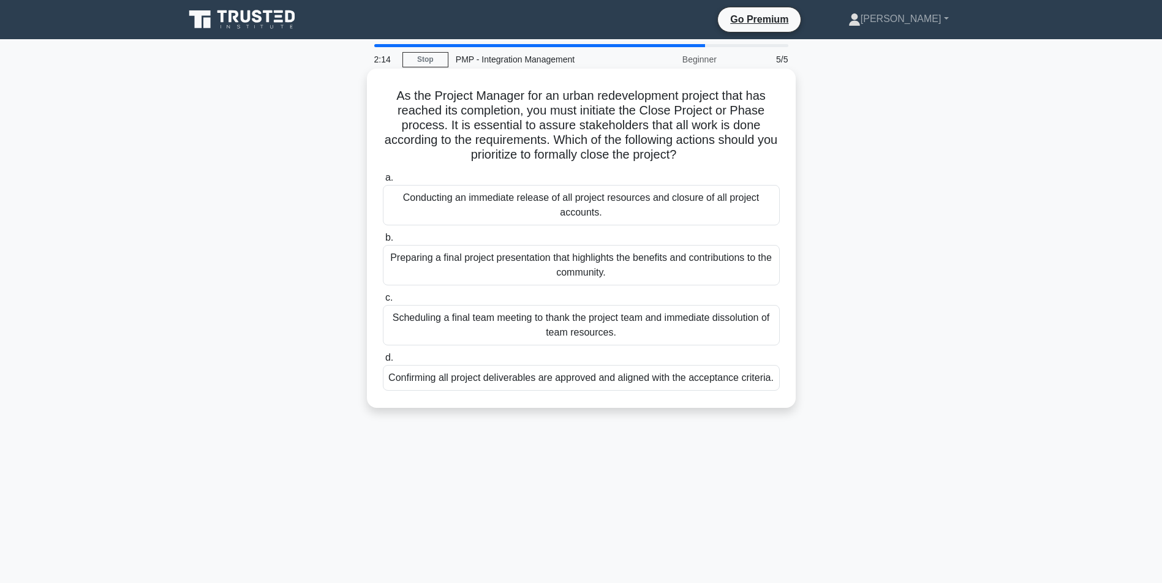
click at [598, 380] on div "Confirming all project deliverables are approved and aligned with the acceptanc…" at bounding box center [581, 378] width 397 height 26
click at [383, 362] on input "d. Confirming all project deliverables are approved and aligned with the accept…" at bounding box center [383, 358] width 0 height 8
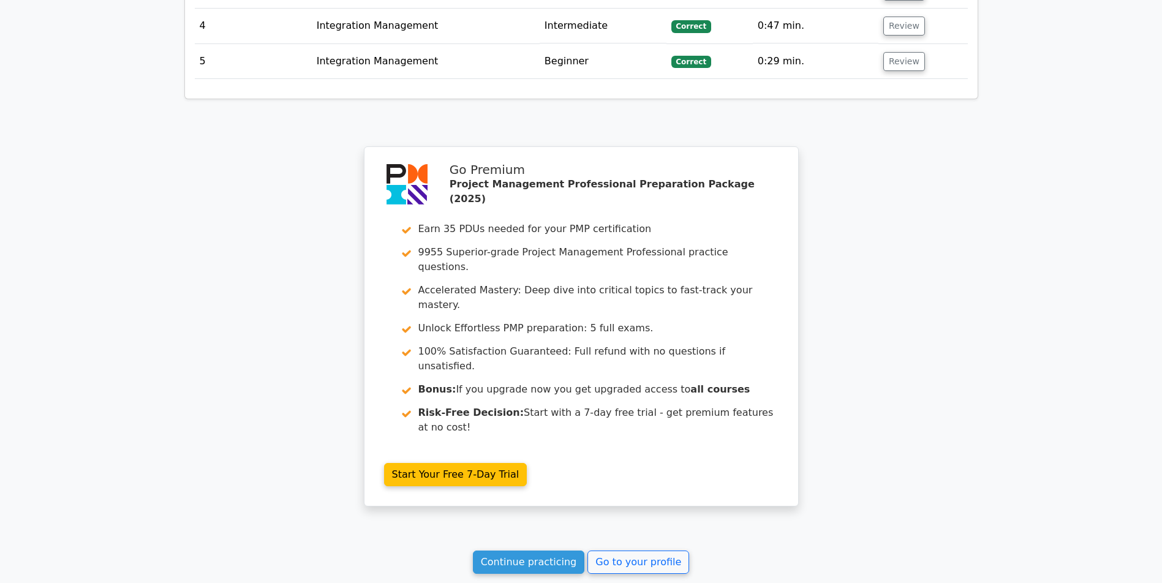
scroll to position [1945, 0]
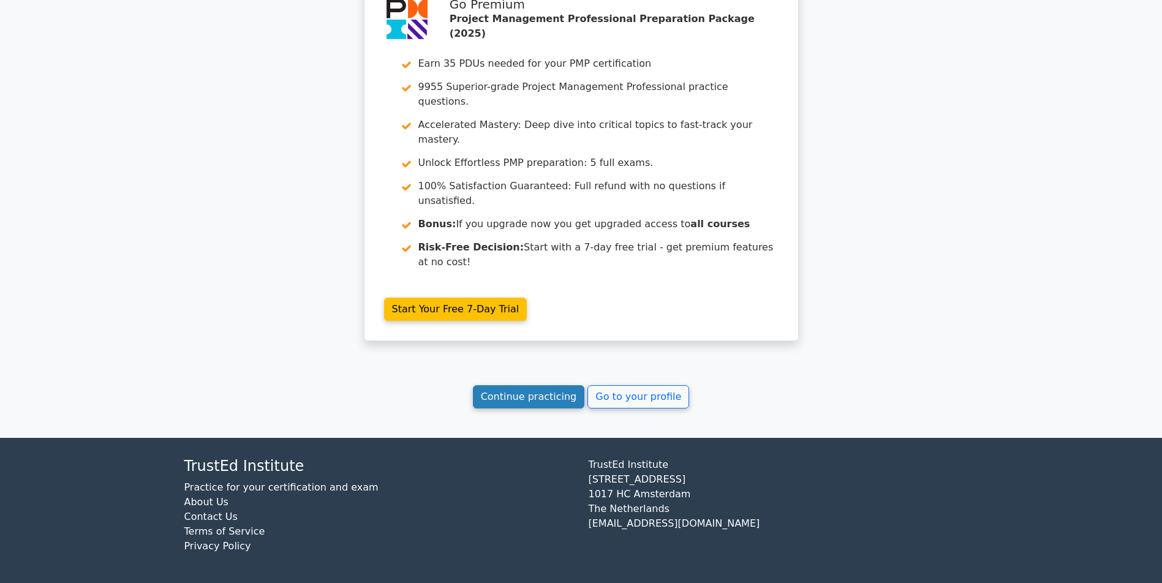
click at [549, 405] on link "Continue practicing" at bounding box center [529, 396] width 112 height 23
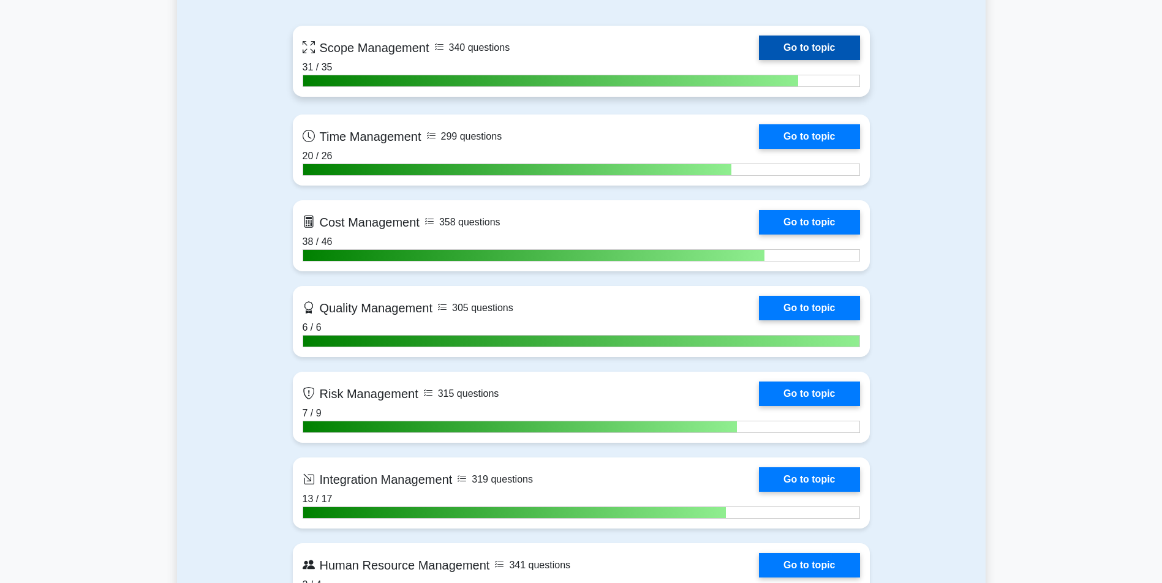
scroll to position [980, 0]
